Goal: Task Accomplishment & Management: Complete application form

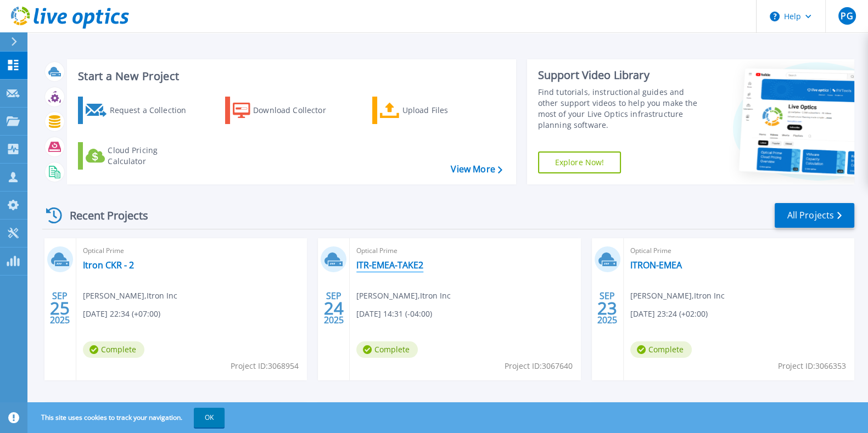
click at [379, 266] on link "ITR-EMEA-TAKE2" at bounding box center [389, 265] width 67 height 11
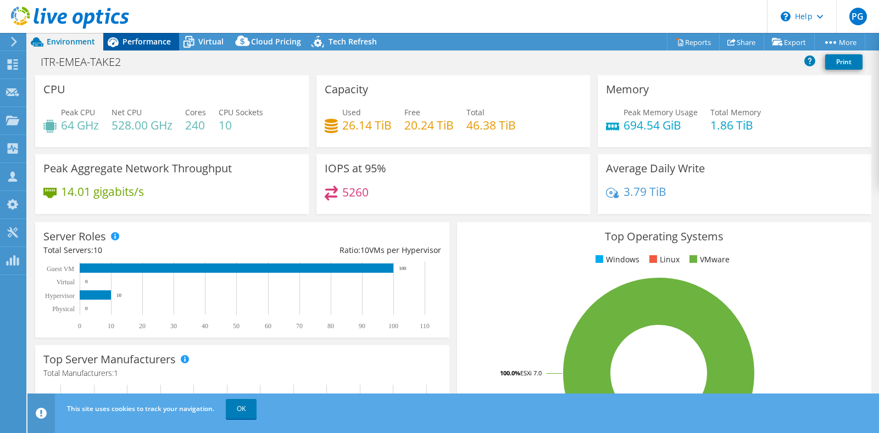
click at [143, 43] on span "Performance" at bounding box center [146, 41] width 48 height 10
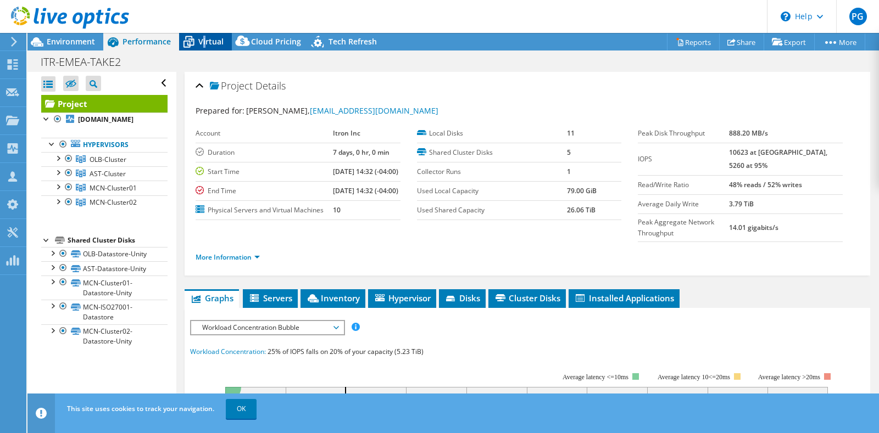
click at [204, 37] on span "Virtual" at bounding box center [210, 41] width 25 height 10
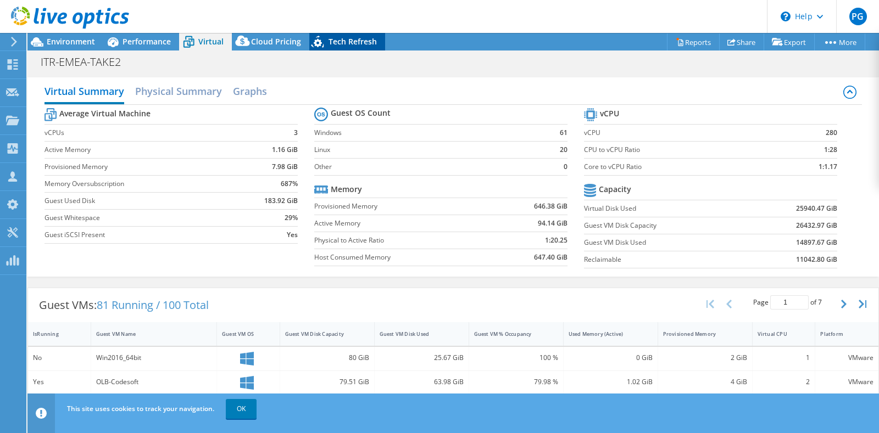
click at [344, 40] on span "Tech Refresh" at bounding box center [352, 41] width 48 height 10
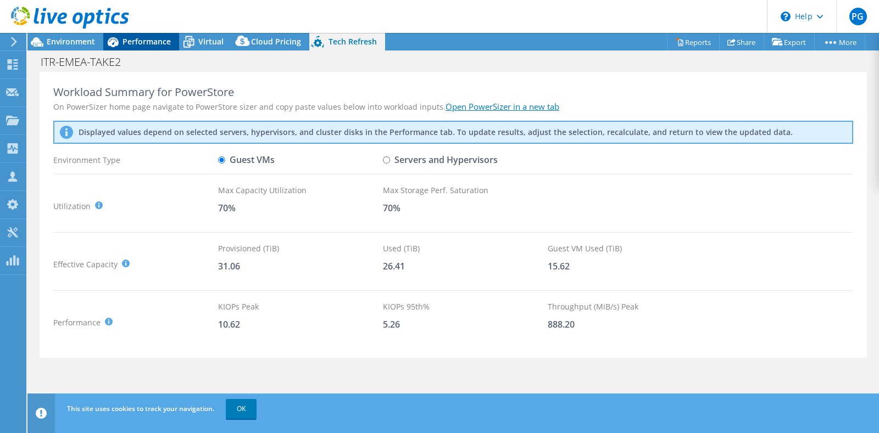
click at [137, 38] on span "Performance" at bounding box center [146, 41] width 48 height 10
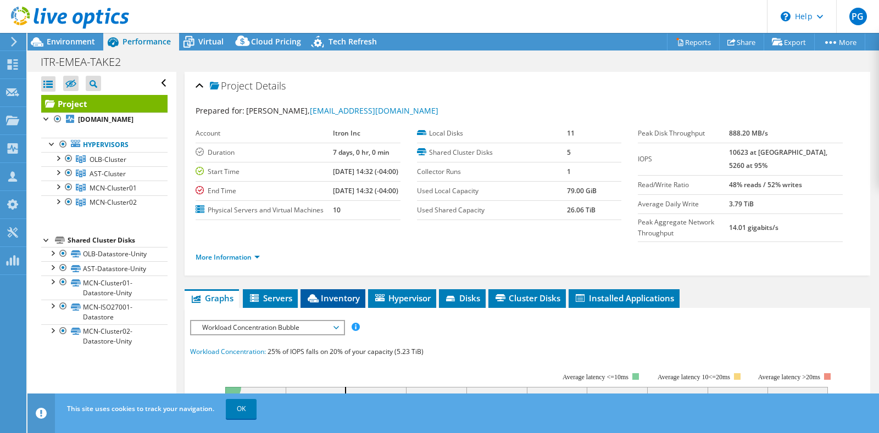
click at [345, 304] on span "Inventory" at bounding box center [333, 298] width 54 height 11
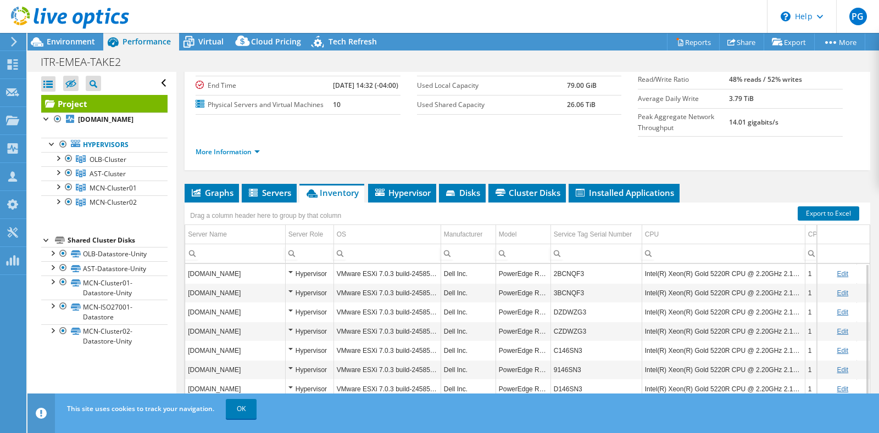
scroll to position [137, 0]
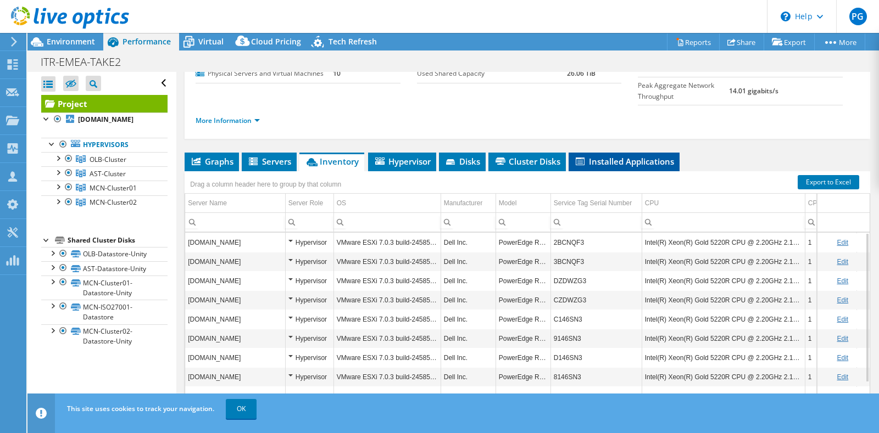
click at [616, 167] on span "Installed Applications" at bounding box center [624, 161] width 100 height 11
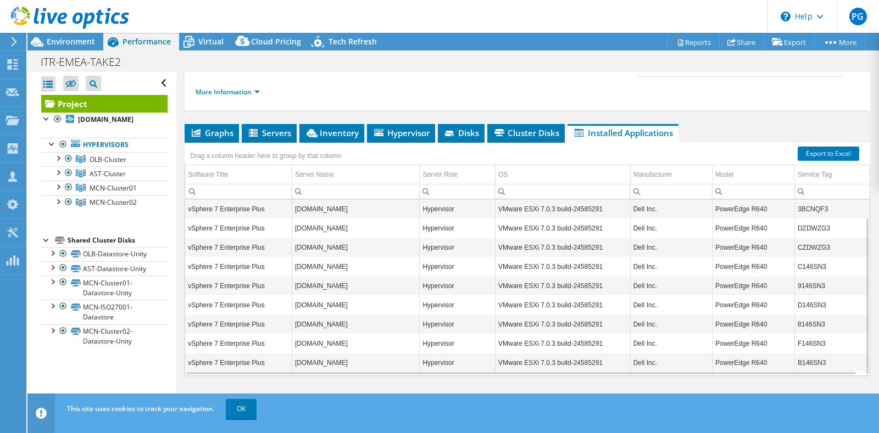
scroll to position [183, 0]
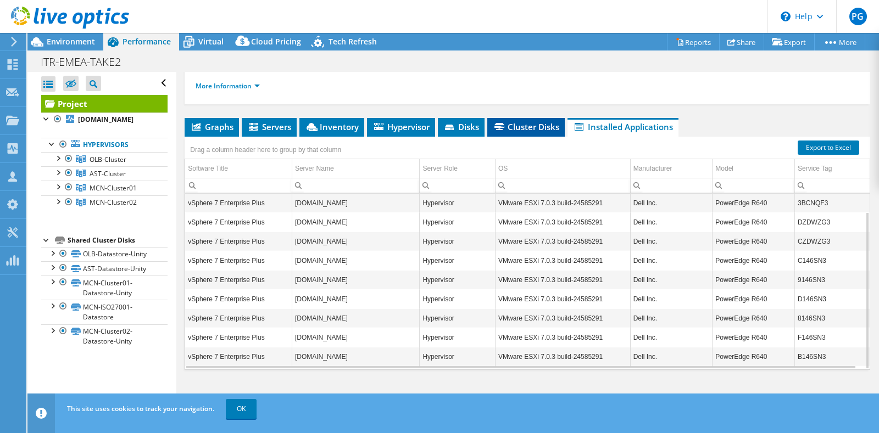
click at [523, 126] on span "Cluster Disks" at bounding box center [526, 126] width 66 height 11
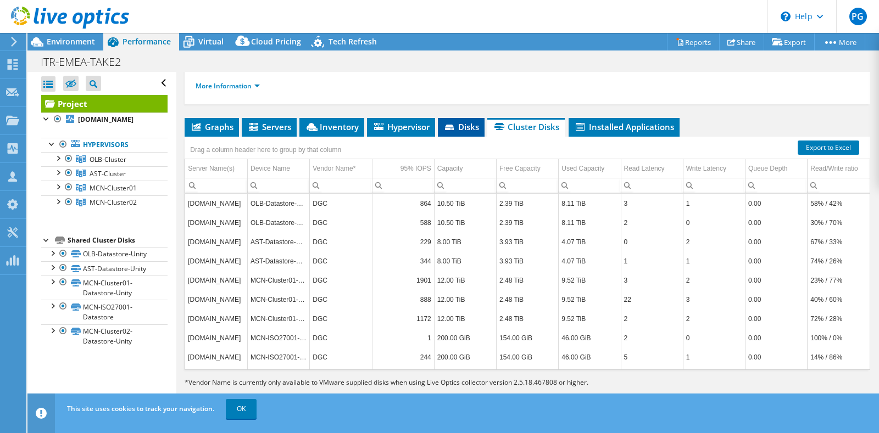
click at [470, 124] on span "Disks" at bounding box center [461, 126] width 36 height 11
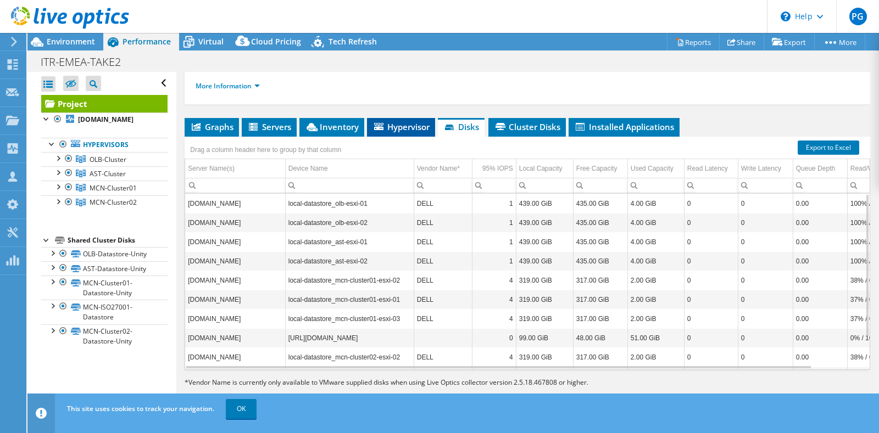
click at [411, 124] on span "Hypervisor" at bounding box center [400, 126] width 57 height 11
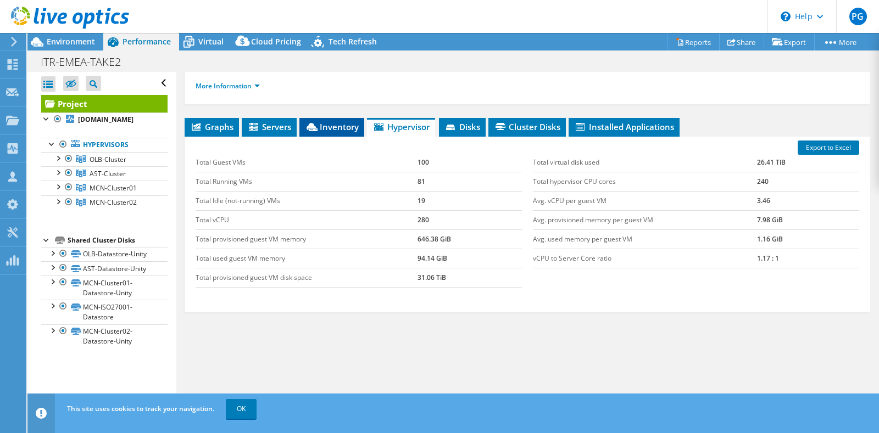
click at [322, 125] on span "Inventory" at bounding box center [332, 126] width 54 height 11
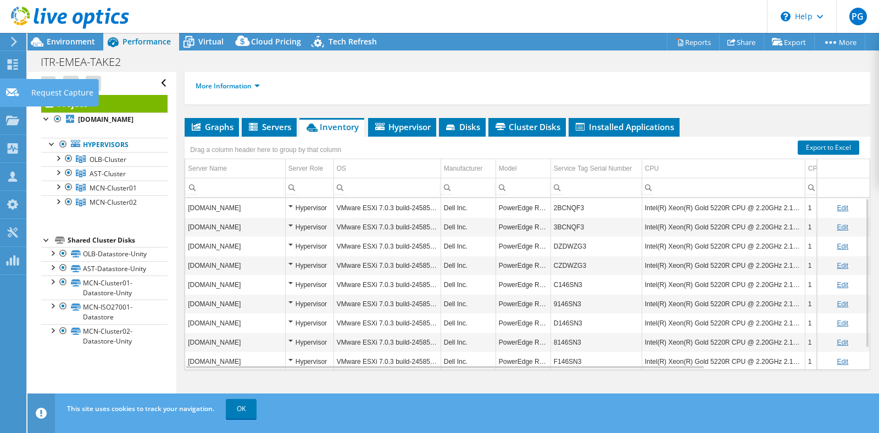
click at [8, 93] on icon at bounding box center [12, 92] width 13 height 10
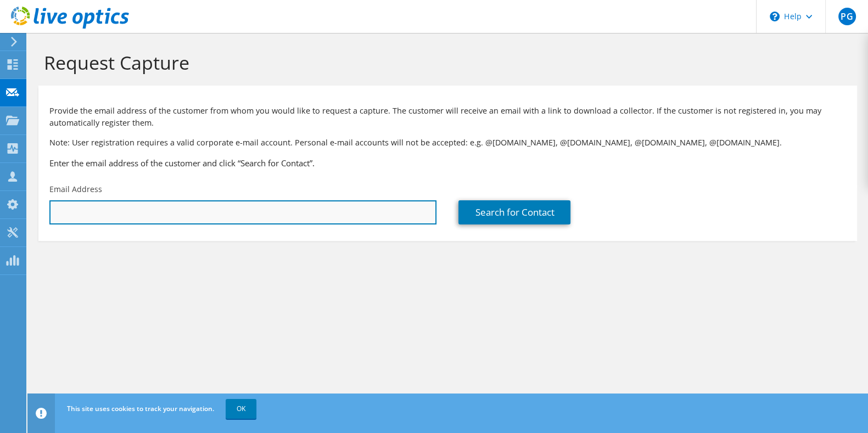
click at [82, 208] on input "text" at bounding box center [242, 212] width 387 height 24
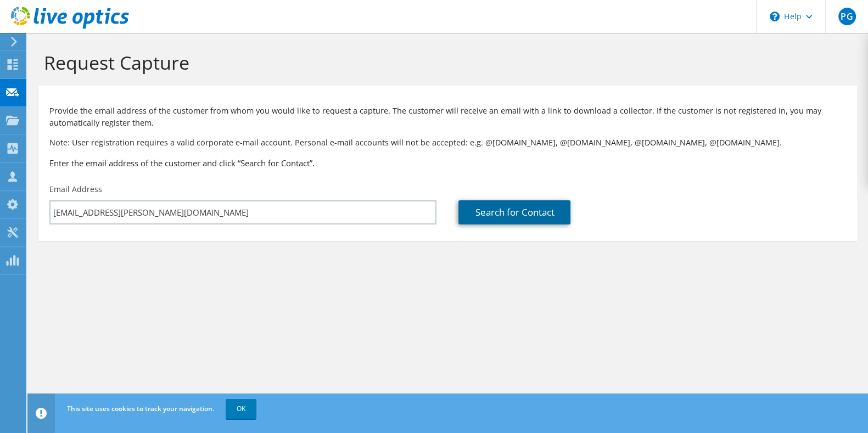
click at [515, 218] on link "Search for Contact" at bounding box center [515, 212] width 112 height 24
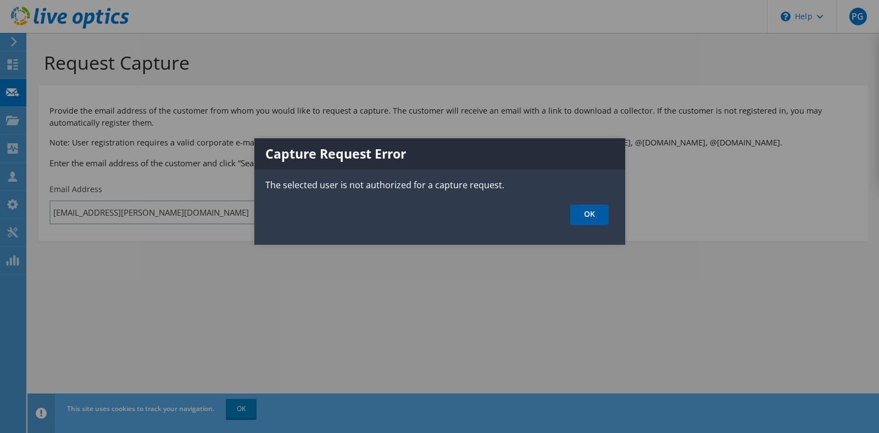
click at [591, 210] on link "OK" at bounding box center [589, 215] width 38 height 20
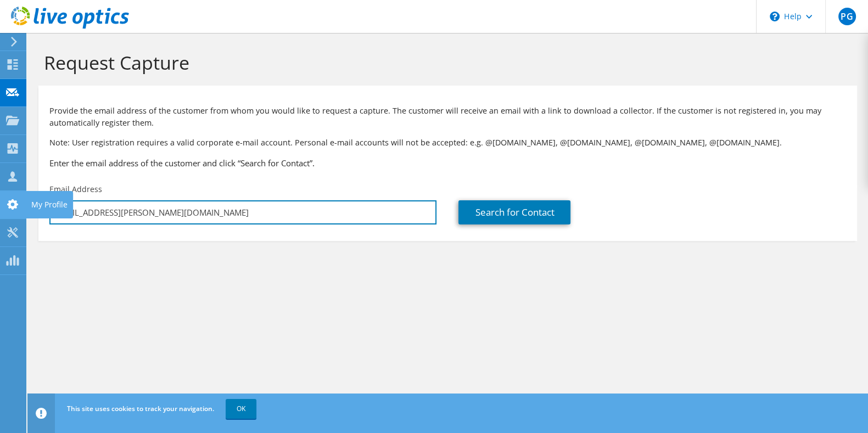
drag, startPoint x: 196, startPoint y: 210, endPoint x: 20, endPoint y: 203, distance: 175.8
click at [20, 203] on div "PG Partner Team Member Preet Ghuman preet.ghuman@softchoice.com Team Softchoice…" at bounding box center [434, 216] width 868 height 433
type input "p"
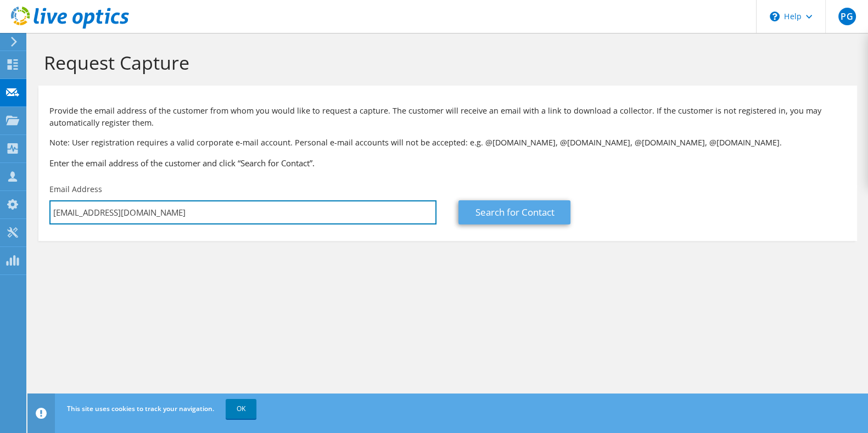
type input "ekim@softchoice.com"
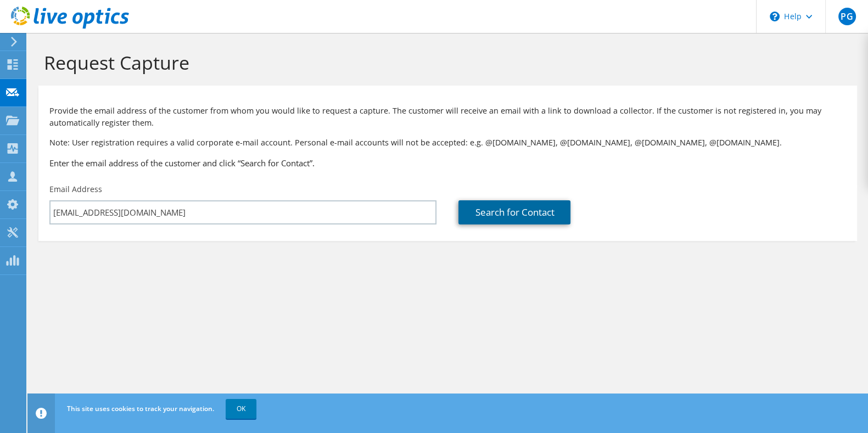
click at [515, 213] on link "Search for Contact" at bounding box center [515, 212] width 112 height 24
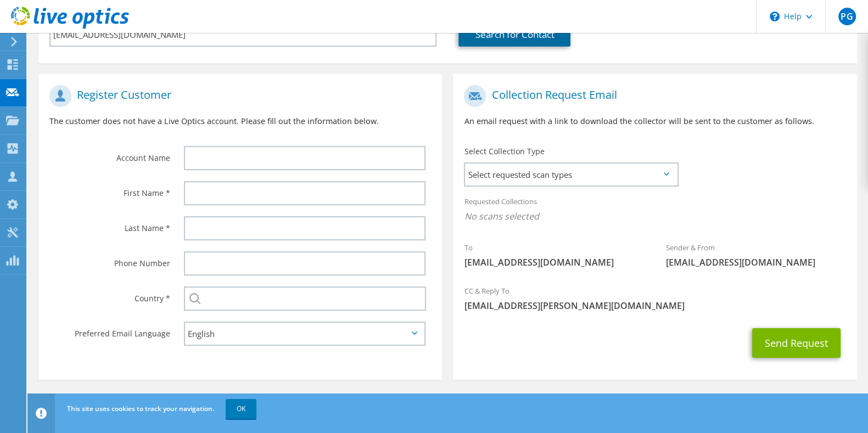
scroll to position [180, 0]
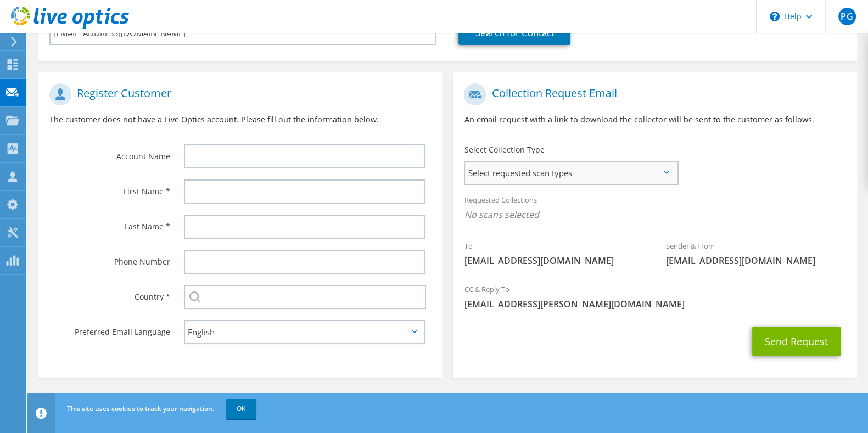
click at [668, 174] on span "Select requested scan types" at bounding box center [570, 173] width 211 height 22
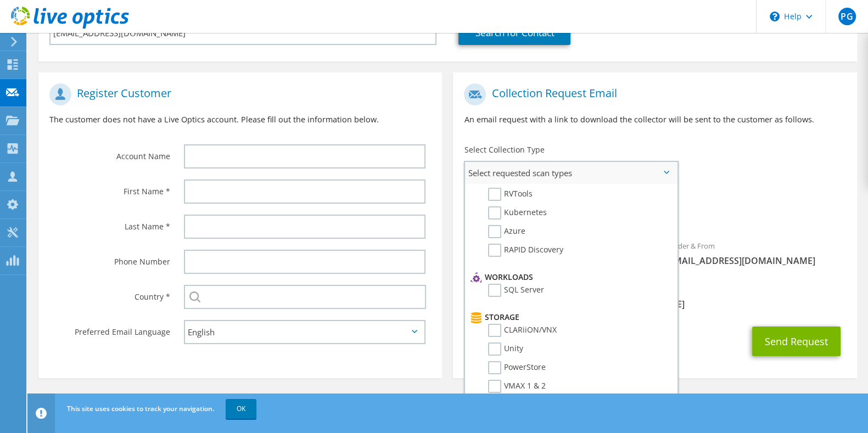
scroll to position [0, 0]
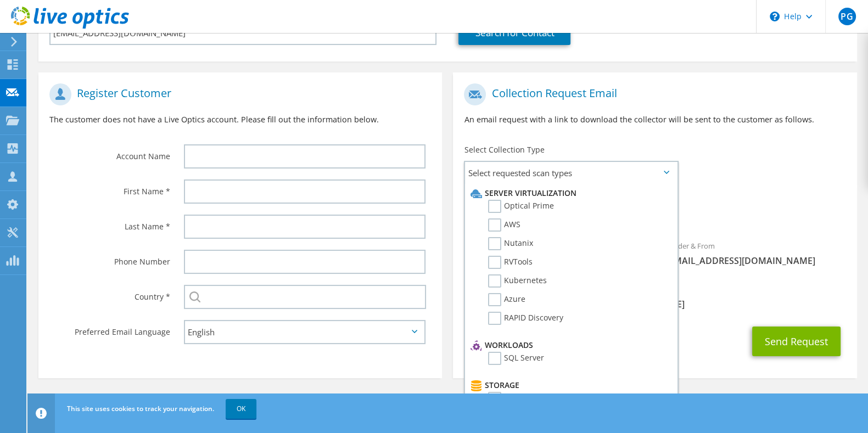
drag, startPoint x: 624, startPoint y: 344, endPoint x: 693, endPoint y: 318, distance: 73.3
click at [693, 318] on div "CC & Reply To preet.ghuman@softchoice.com" at bounding box center [655, 299] width 404 height 43
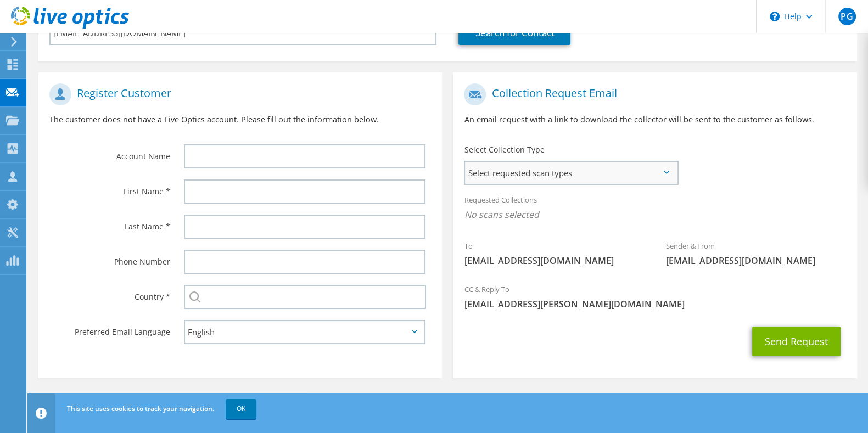
click at [664, 175] on span "Select requested scan types" at bounding box center [570, 173] width 211 height 22
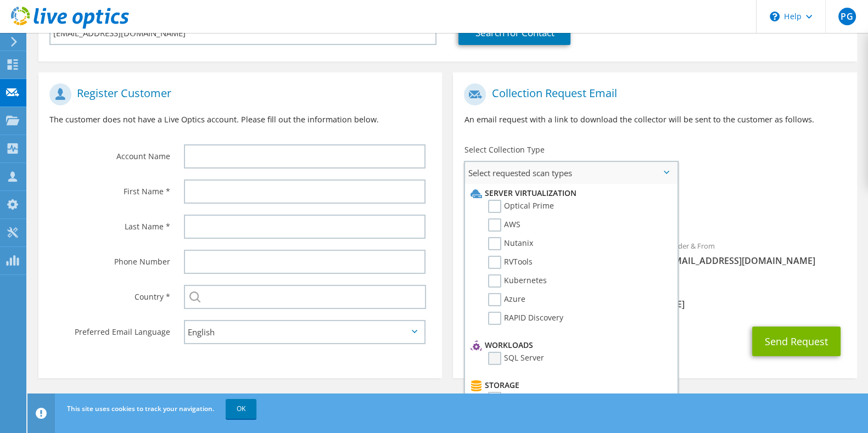
click at [504, 360] on label "SQL Server" at bounding box center [516, 358] width 56 height 13
click at [0, 0] on input "SQL Server" at bounding box center [0, 0] width 0 height 0
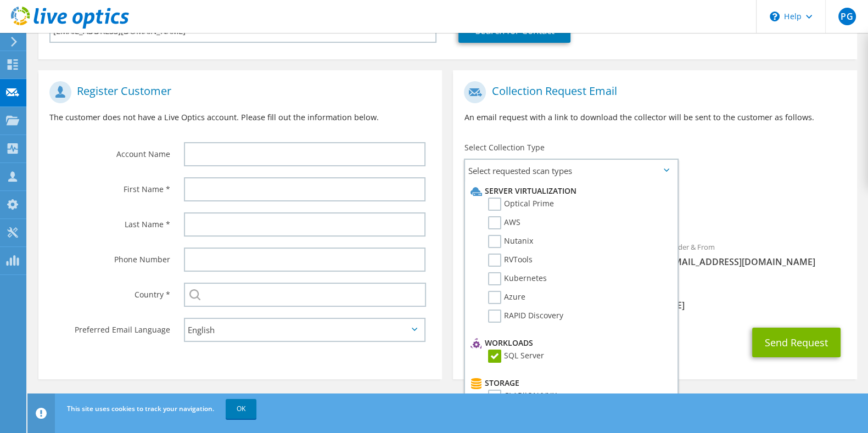
scroll to position [182, 0]
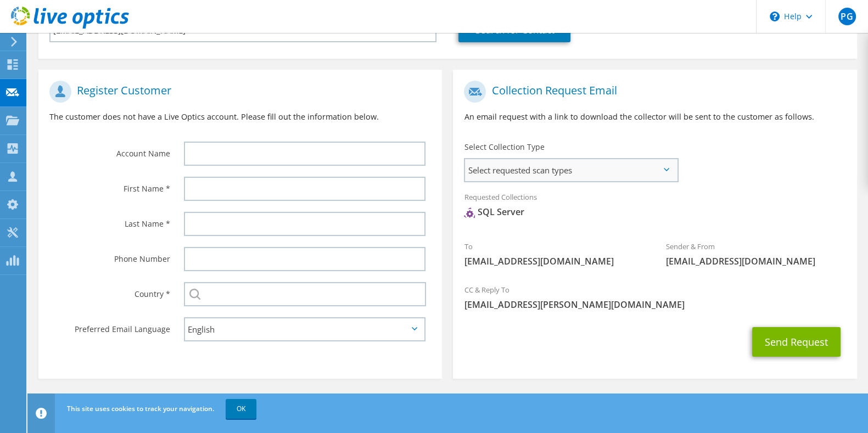
click at [662, 174] on span "Select requested scan types" at bounding box center [570, 170] width 211 height 22
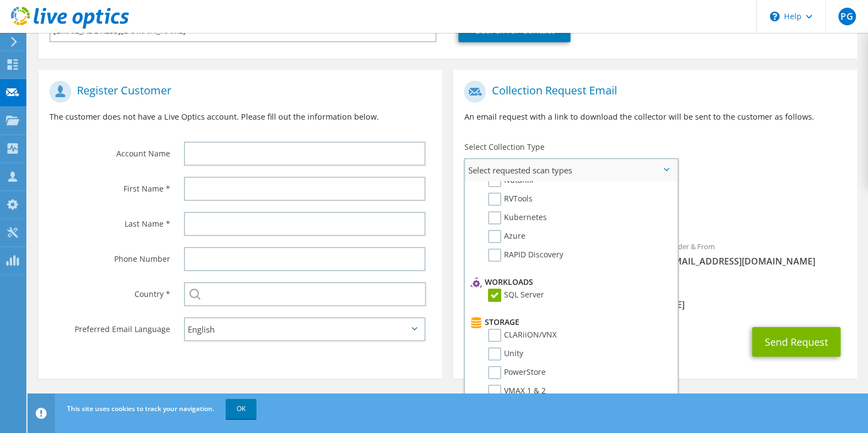
scroll to position [0, 0]
